Goal: Use online tool/utility: Utilize a website feature to perform a specific function

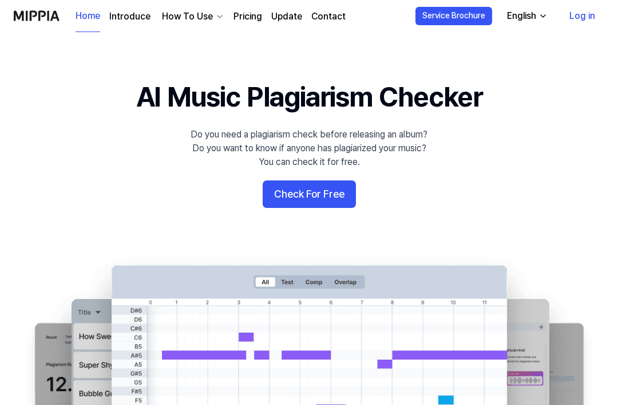
click at [329, 201] on button "Check For Free" at bounding box center [309, 193] width 93 height 27
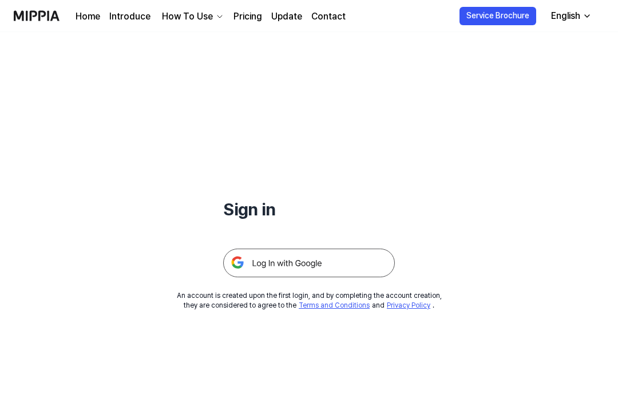
click at [339, 257] on img at bounding box center [309, 262] width 172 height 29
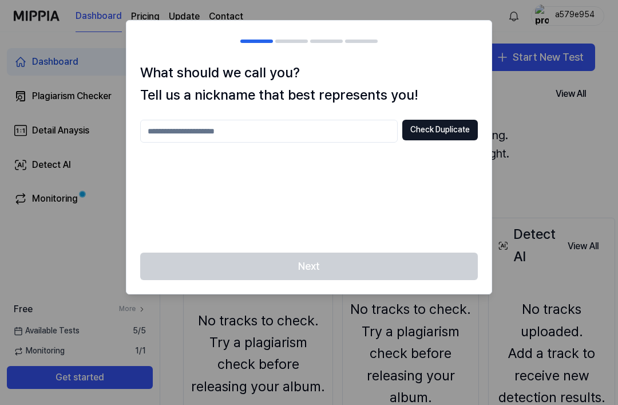
click at [374, 136] on input "text" at bounding box center [269, 131] width 258 height 23
type input "*"
click at [454, 124] on button "Check Duplicate" at bounding box center [440, 130] width 76 height 21
click at [369, 134] on input "*" at bounding box center [269, 131] width 258 height 23
type input "******"
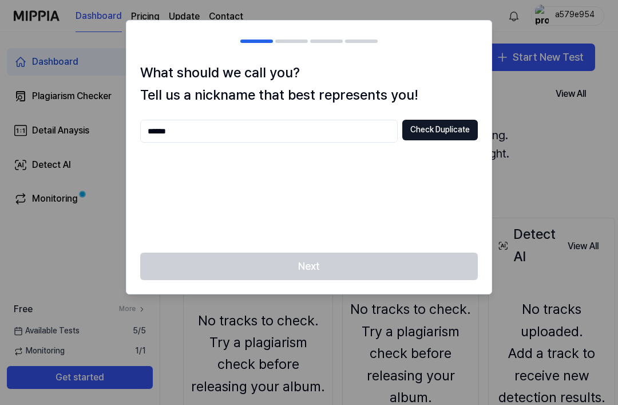
click at [476, 125] on button "Check Duplicate" at bounding box center [440, 130] width 76 height 21
click at [442, 138] on button "Check Duplicate" at bounding box center [440, 130] width 76 height 21
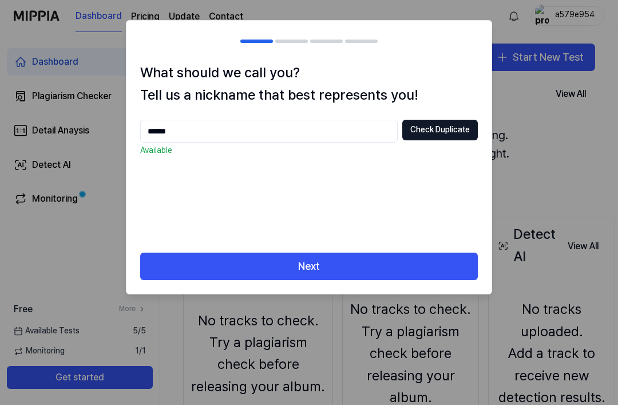
click at [433, 256] on button "Next" at bounding box center [309, 265] width 338 height 27
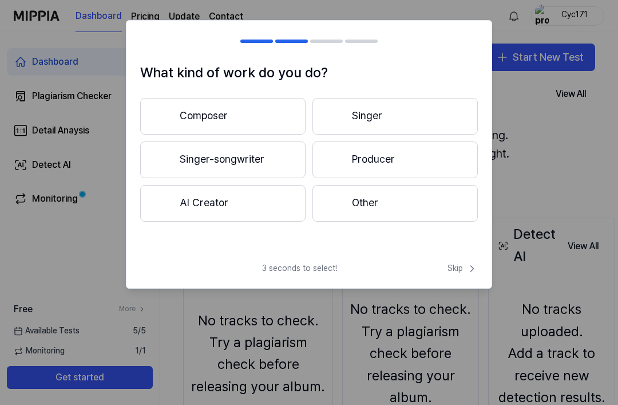
click at [188, 169] on button "Singer-songwriter" at bounding box center [222, 159] width 165 height 37
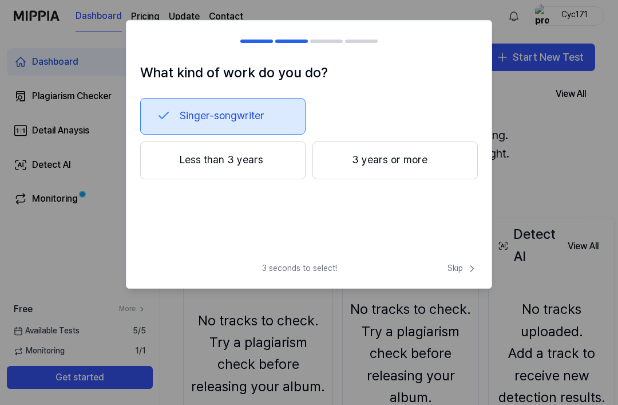
click at [430, 165] on button "3 years or more" at bounding box center [394, 160] width 165 height 38
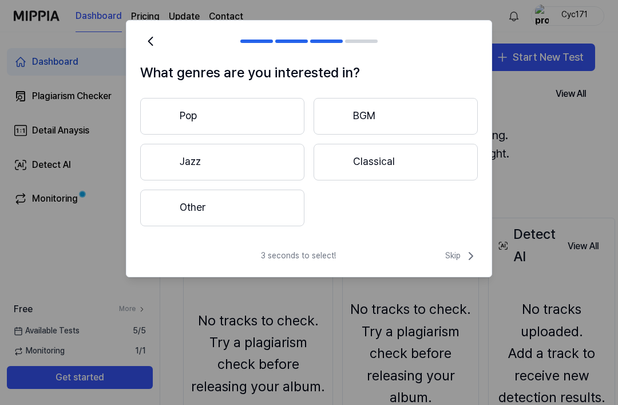
click at [160, 111] on div at bounding box center [164, 116] width 14 height 14
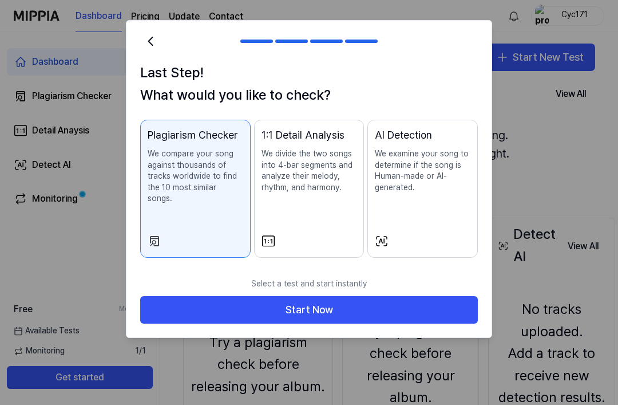
click at [350, 218] on button "1:1 Detail Analysis We divide the two songs into 4-bar segments and analyze the…" at bounding box center [309, 189] width 110 height 138
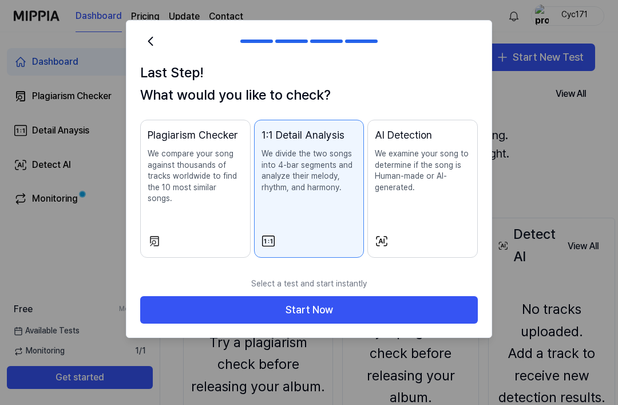
click at [421, 220] on button "AI Detection We examine your song to determine if the song is Human-made or AI-…" at bounding box center [422, 189] width 110 height 138
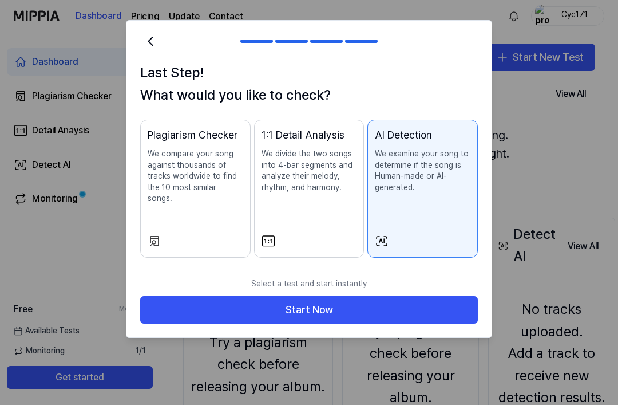
click at [337, 231] on button "1:1 Detail Analysis We divide the two songs into 4-bar segments and analyze the…" at bounding box center [309, 189] width 110 height 138
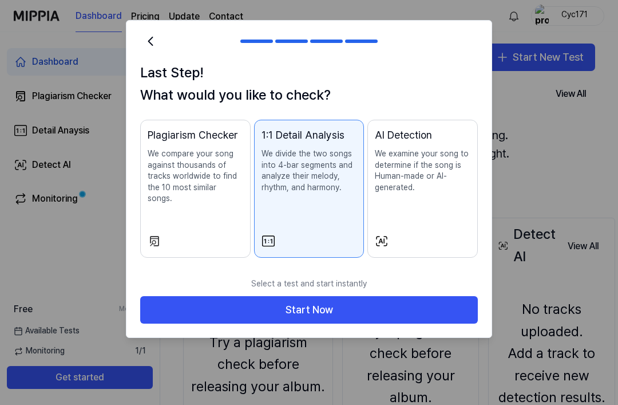
click at [413, 230] on button "AI Detection We examine your song to determine if the song is Human-made or AI-…" at bounding box center [422, 189] width 110 height 138
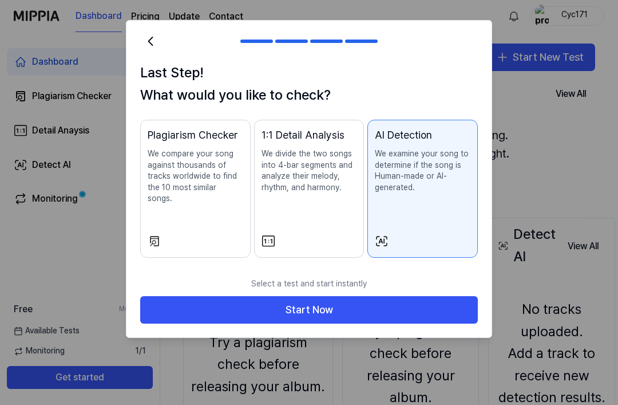
click at [347, 225] on button "1:1 Detail Analysis We divide the two songs into 4-bar segments and analyze the…" at bounding box center [309, 189] width 110 height 138
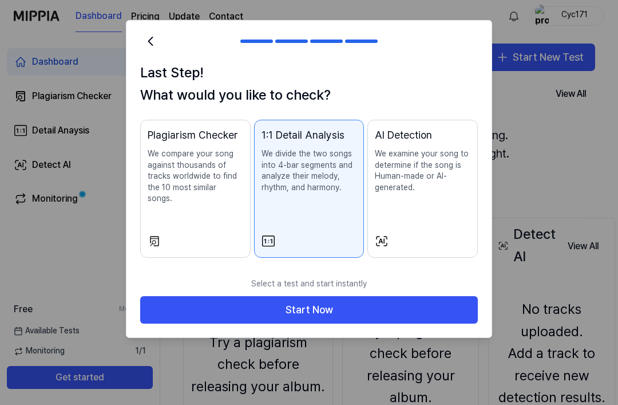
click at [378, 298] on button "Start Now" at bounding box center [309, 309] width 338 height 27
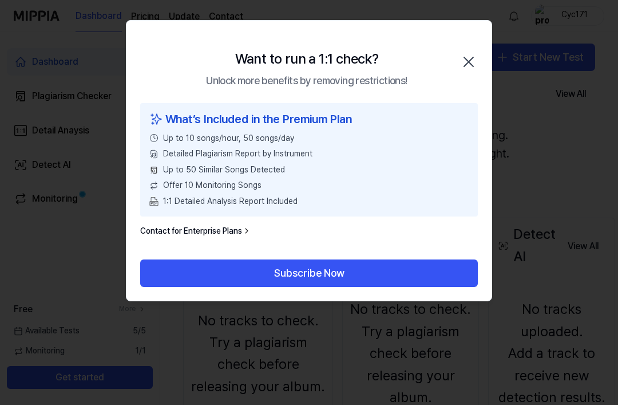
click at [461, 60] on icon "button" at bounding box center [469, 62] width 18 height 18
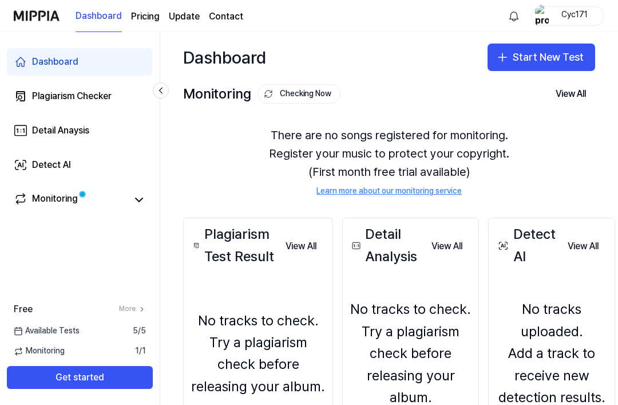
click at [560, 63] on button "Start New Test" at bounding box center [542, 56] width 108 height 27
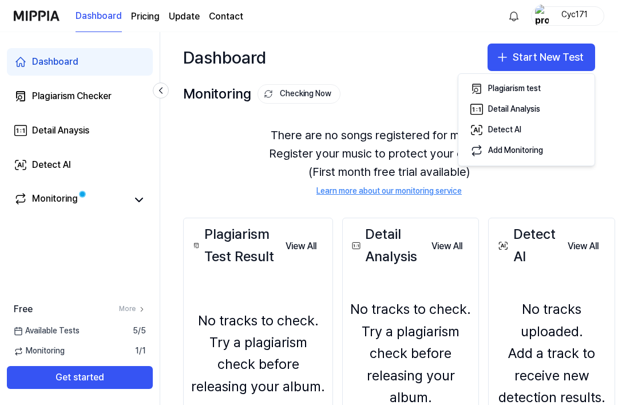
click at [526, 94] on div "Plagiarism test" at bounding box center [514, 88] width 53 height 11
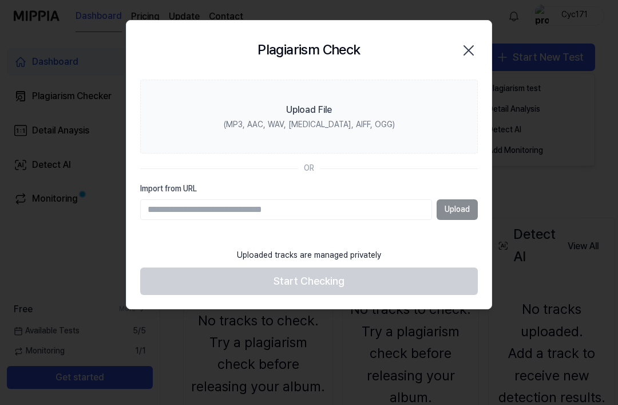
click at [470, 57] on icon "button" at bounding box center [469, 50] width 18 height 18
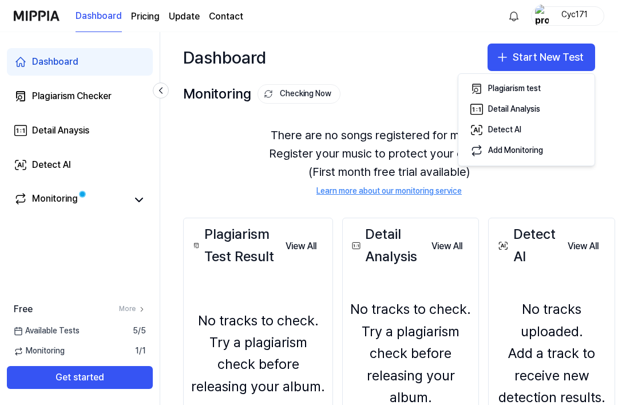
click at [529, 88] on div "Plagiarism test" at bounding box center [514, 88] width 53 height 11
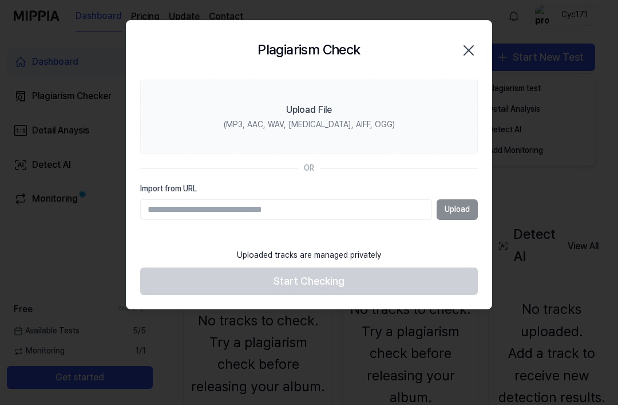
click at [319, 119] on div "(MP3, AAC, WAV, FLAC, AIFF, OGG)" at bounding box center [309, 124] width 171 height 11
click at [0, 0] on input "Upload File (MP3, AAC, WAV, FLAC, AIFF, OGG)" at bounding box center [0, 0] width 0 height 0
click at [407, 113] on label "Upload File (MP3, AAC, WAV, FLAC, AIFF, OGG)" at bounding box center [309, 117] width 338 height 74
click at [0, 0] on input "Upload File (MP3, AAC, WAV, FLAC, AIFF, OGG)" at bounding box center [0, 0] width 0 height 0
click at [363, 134] on label "Upload File (MP3, AAC, WAV, FLAC, AIFF, OGG)" at bounding box center [309, 117] width 338 height 74
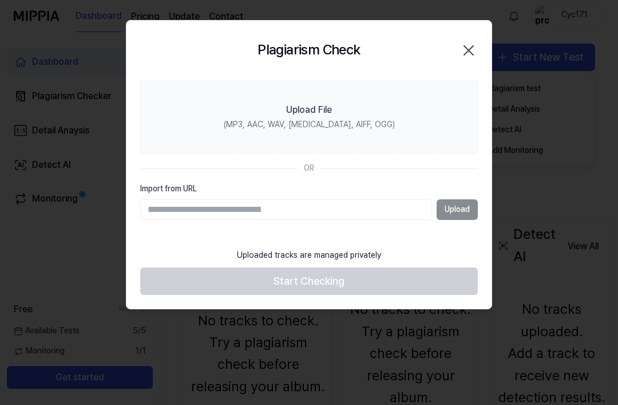
click at [0, 0] on input "Upload File (MP3, AAC, WAV, FLAC, AIFF, OGG)" at bounding box center [0, 0] width 0 height 0
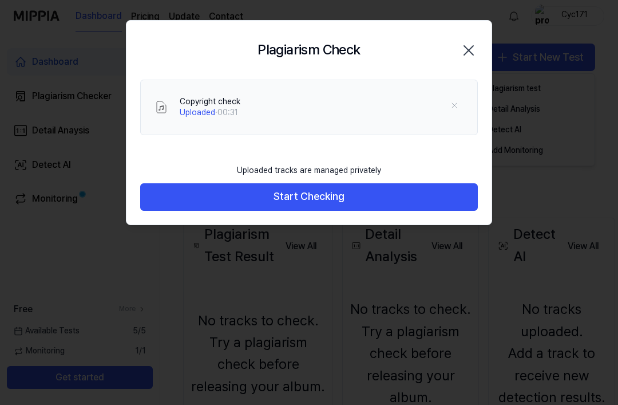
click at [440, 191] on button "Start Checking" at bounding box center [309, 196] width 338 height 27
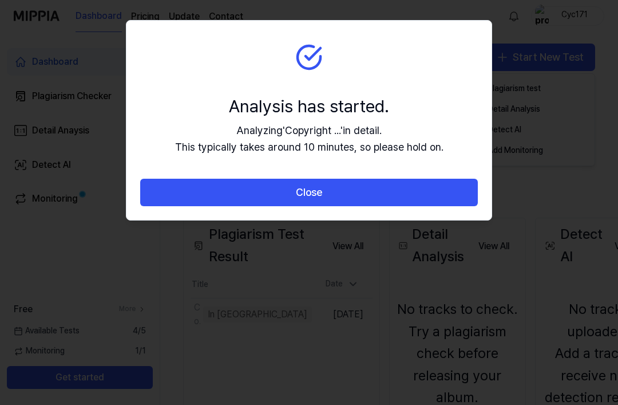
click at [400, 195] on button "Close" at bounding box center [309, 192] width 338 height 27
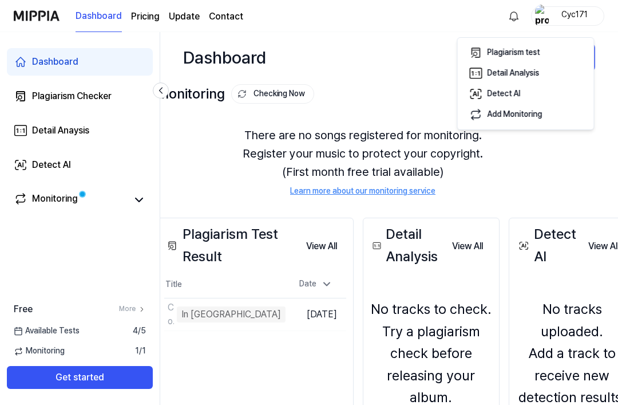
scroll to position [0, 26]
click at [536, 195] on div "Plagiarism Test Result View All Plagiarism Test Result Title Date Copyright che…" at bounding box center [396, 364] width 525 height 339
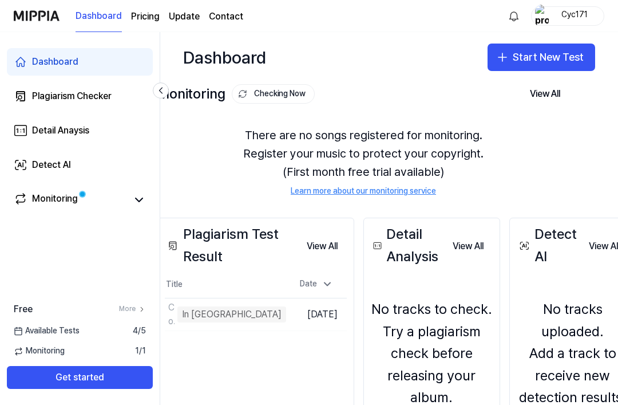
click at [529, 195] on div "Plagiarism Test Result View All Plagiarism Test Result Title Date Copyright che…" at bounding box center [396, 364] width 525 height 339
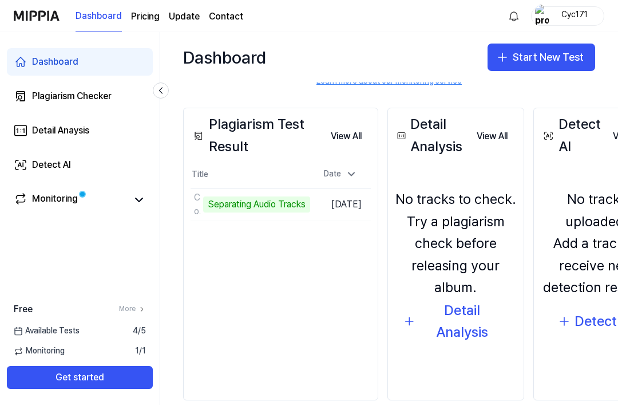
scroll to position [110, 0]
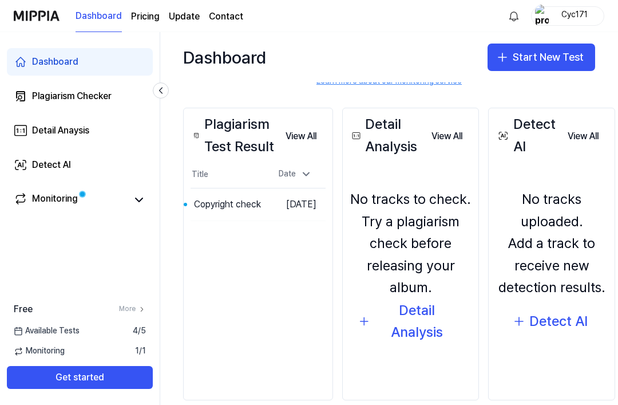
click at [0, 0] on button "Go to Results" at bounding box center [0, 0] width 0 height 0
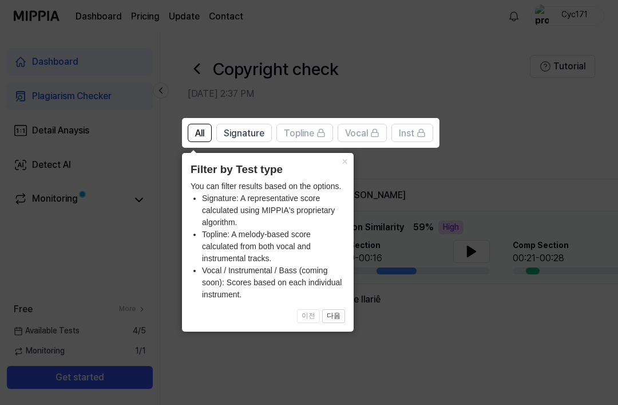
click at [348, 199] on div "× Filter by Test type You can filter results based on the options. Signature: A…" at bounding box center [268, 242] width 172 height 179
click at [342, 200] on li "Signature: A representative score calculated using MIPPIA's proprietary algorit…" at bounding box center [273, 210] width 143 height 36
click at [351, 193] on div "× Filter by Test type You can filter results based on the options. Signature: A…" at bounding box center [268, 242] width 172 height 179
click at [350, 200] on div "× Filter by Test type You can filter results based on the options. Signature: A…" at bounding box center [268, 242] width 172 height 179
click at [343, 200] on li "Signature: A representative score calculated using MIPPIA's proprietary algorit…" at bounding box center [273, 210] width 143 height 36
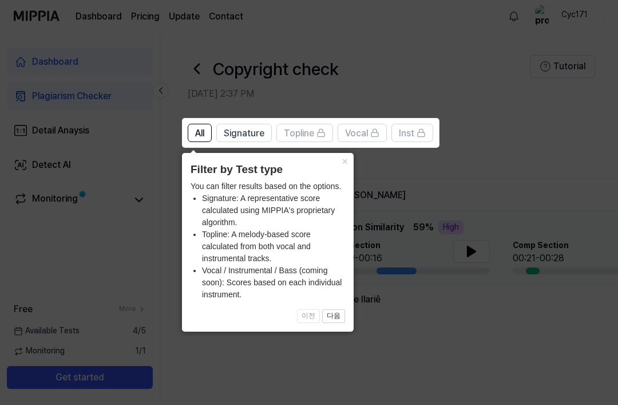
click at [339, 352] on icon at bounding box center [309, 202] width 618 height 405
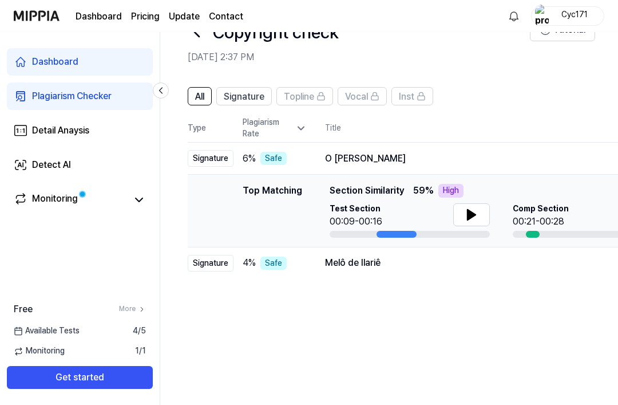
scroll to position [19, 0]
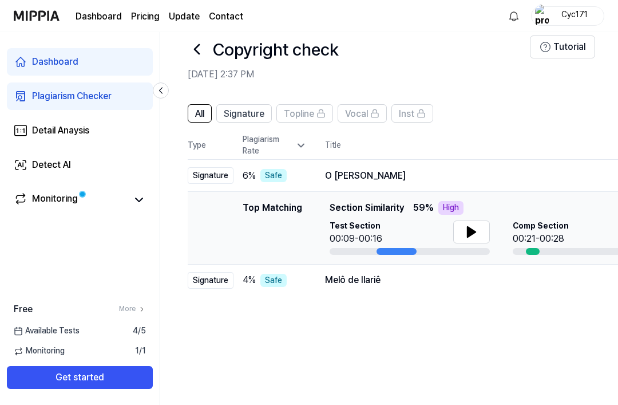
click at [475, 227] on icon at bounding box center [472, 232] width 14 height 14
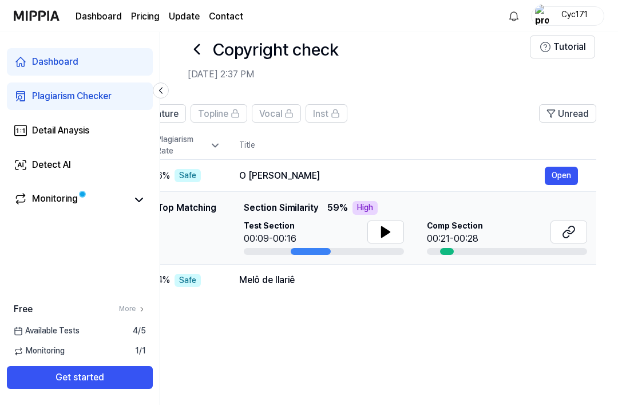
scroll to position [0, 78]
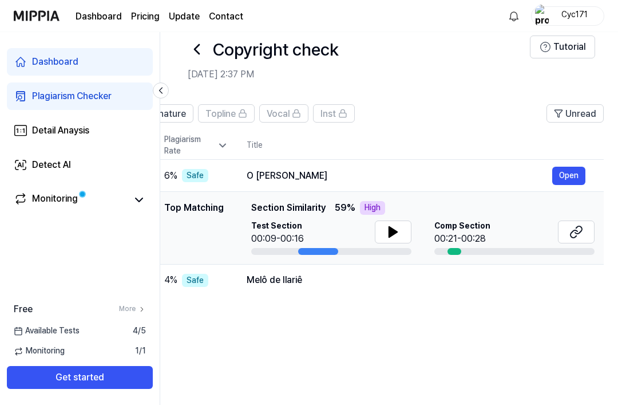
click at [308, 253] on div at bounding box center [318, 251] width 40 height 7
click at [516, 228] on div "Comp Section 00:21-00:28" at bounding box center [514, 232] width 160 height 25
click at [579, 168] on button "Open" at bounding box center [568, 176] width 33 height 18
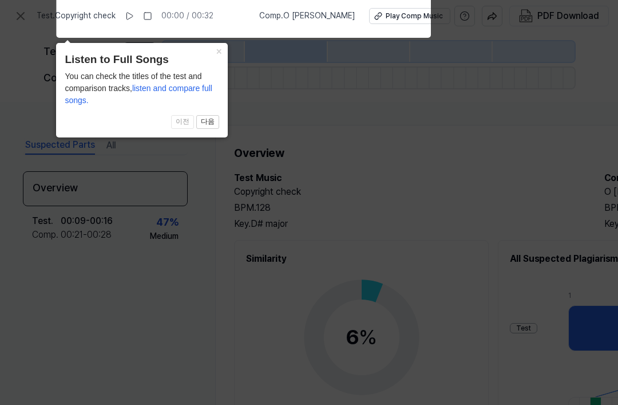
click at [211, 124] on button "다음" at bounding box center [207, 122] width 23 height 14
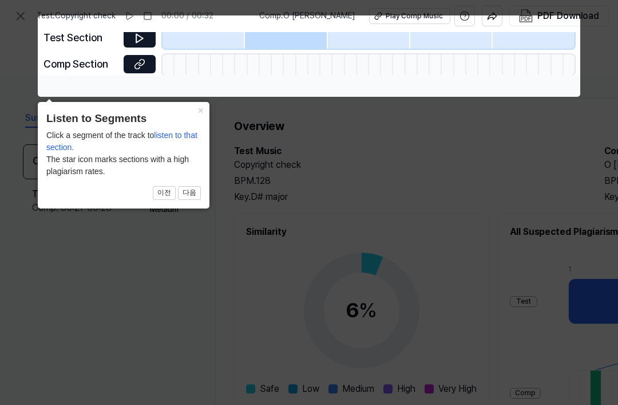
click at [272, 117] on icon at bounding box center [309, 202] width 618 height 405
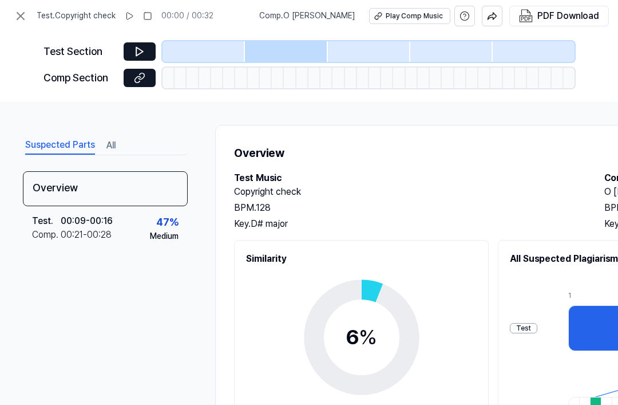
click at [150, 53] on button at bounding box center [140, 51] width 32 height 18
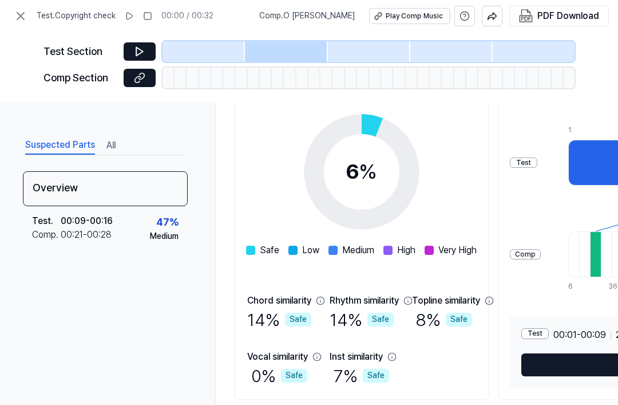
scroll to position [165, 0]
click at [146, 85] on button at bounding box center [140, 78] width 32 height 18
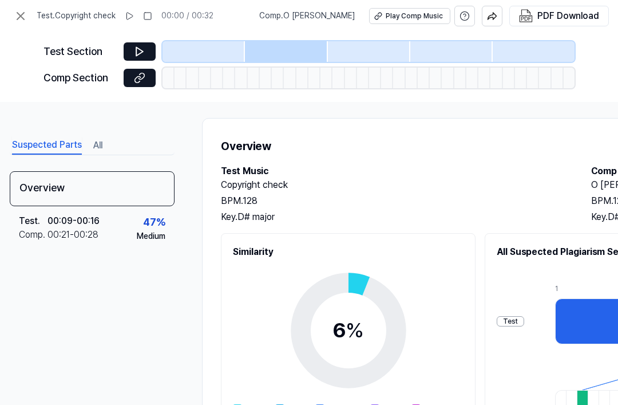
scroll to position [7, 14]
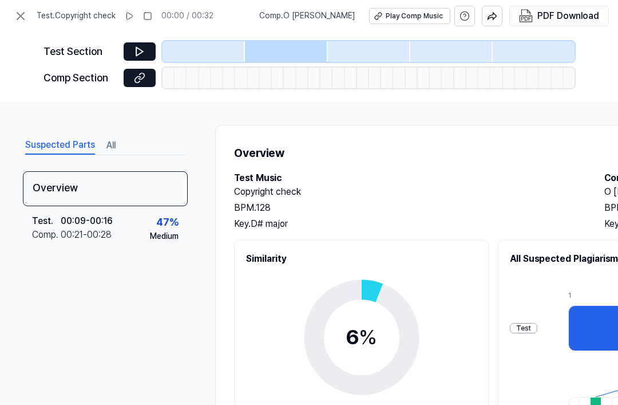
click at [26, 7] on button at bounding box center [20, 16] width 23 height 23
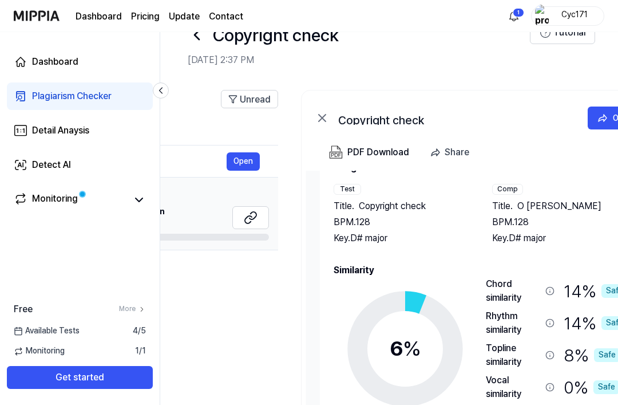
scroll to position [29, 0]
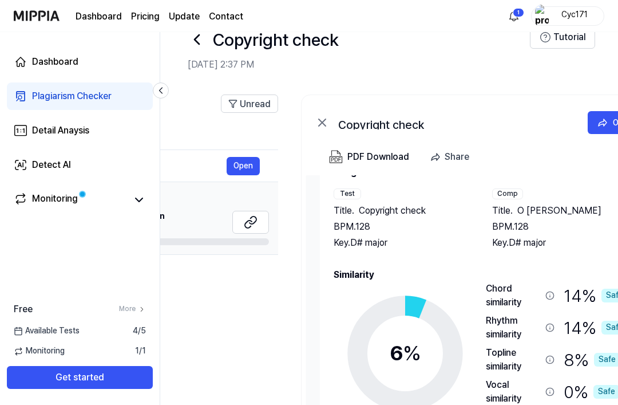
click at [609, 128] on button "Open" at bounding box center [615, 122] width 54 height 23
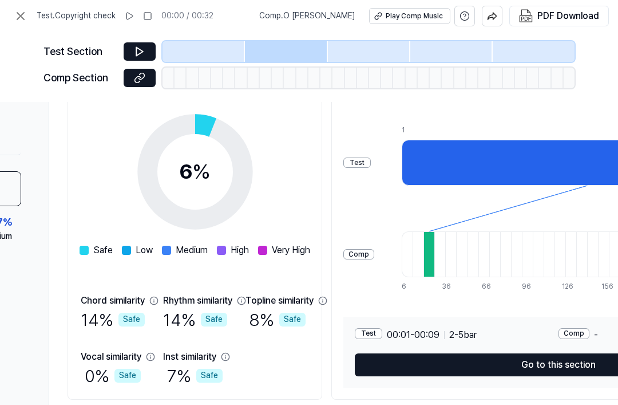
click at [486, 368] on button "Go to this section" at bounding box center [558, 364] width 407 height 23
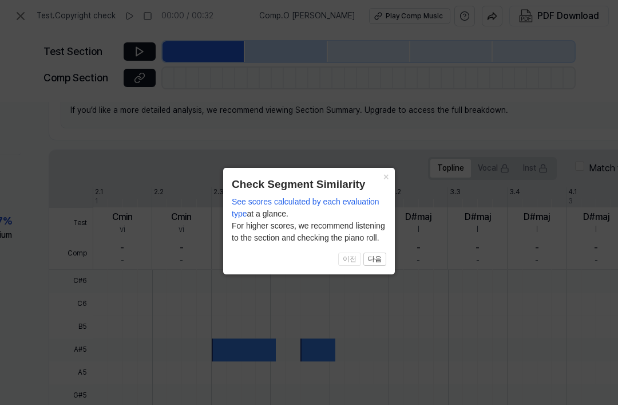
click at [379, 262] on button "다음" at bounding box center [374, 259] width 23 height 14
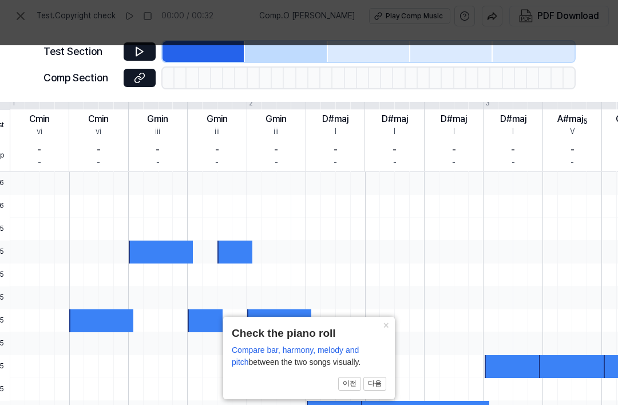
click at [408, 179] on div at bounding box center [482, 183] width 945 height 23
click at [380, 332] on button "×" at bounding box center [386, 324] width 18 height 16
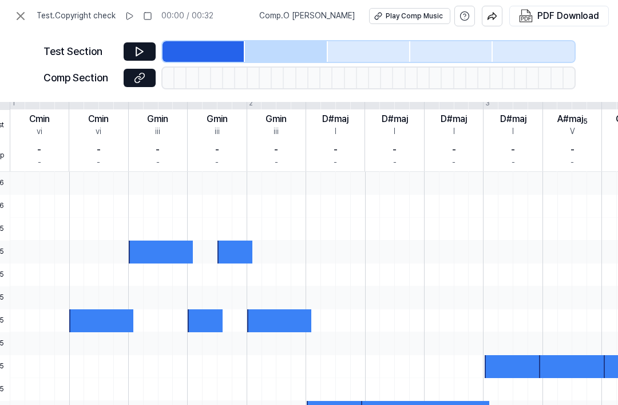
click at [139, 48] on icon at bounding box center [139, 51] width 11 height 11
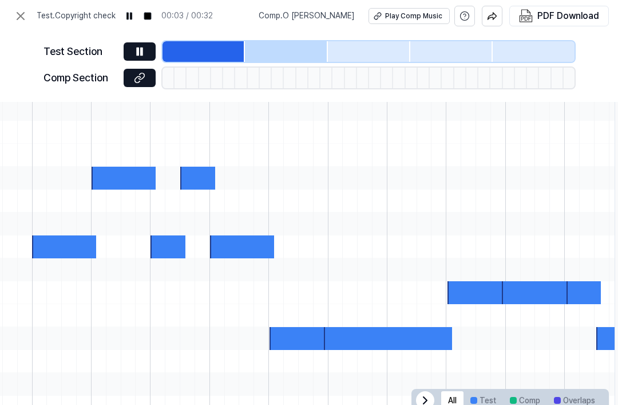
scroll to position [319, 287]
click at [142, 52] on icon at bounding box center [142, 50] width 2 height 7
click at [52, 249] on div at bounding box center [64, 246] width 64 height 23
click at [141, 176] on div at bounding box center [124, 178] width 64 height 23
click at [171, 243] on div at bounding box center [168, 246] width 34 height 23
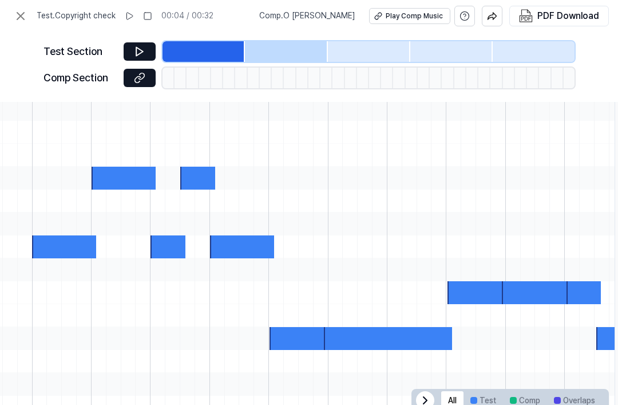
click at [204, 176] on div at bounding box center [197, 178] width 34 height 23
click at [235, 261] on div at bounding box center [445, 269] width 945 height 23
click at [147, 53] on button at bounding box center [140, 51] width 32 height 18
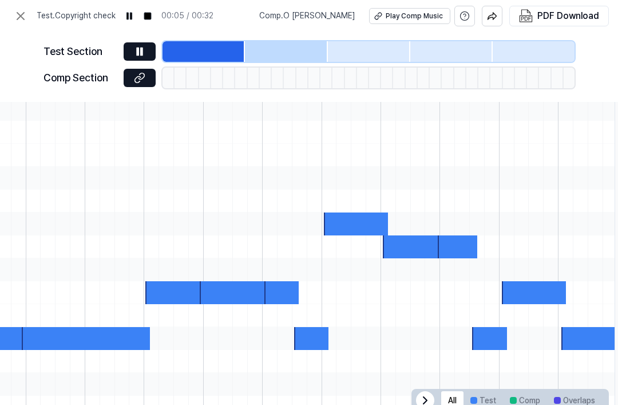
scroll to position [0, 302]
click at [386, 17] on div "Play Comp Music" at bounding box center [414, 16] width 57 height 10
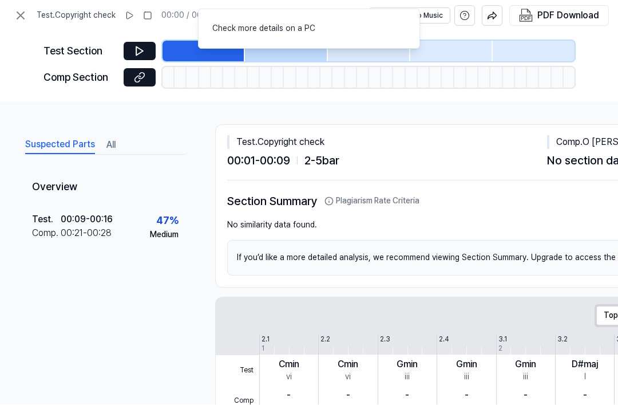
scroll to position [37, 0]
